Goal: Task Accomplishment & Management: Manage account settings

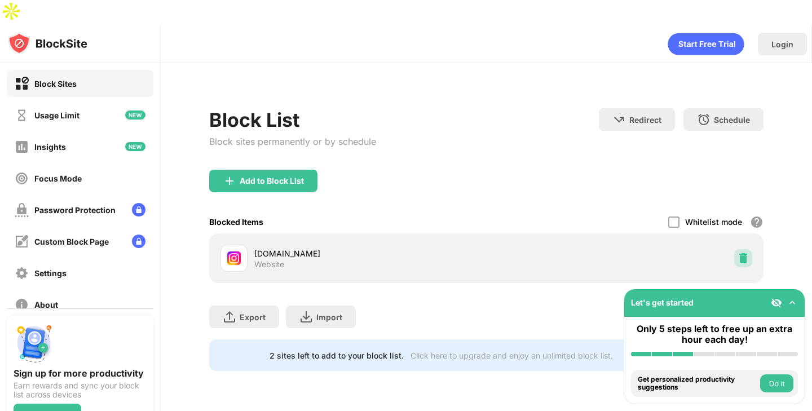
click at [750, 249] on div at bounding box center [743, 258] width 18 height 18
